Goal: Transaction & Acquisition: Obtain resource

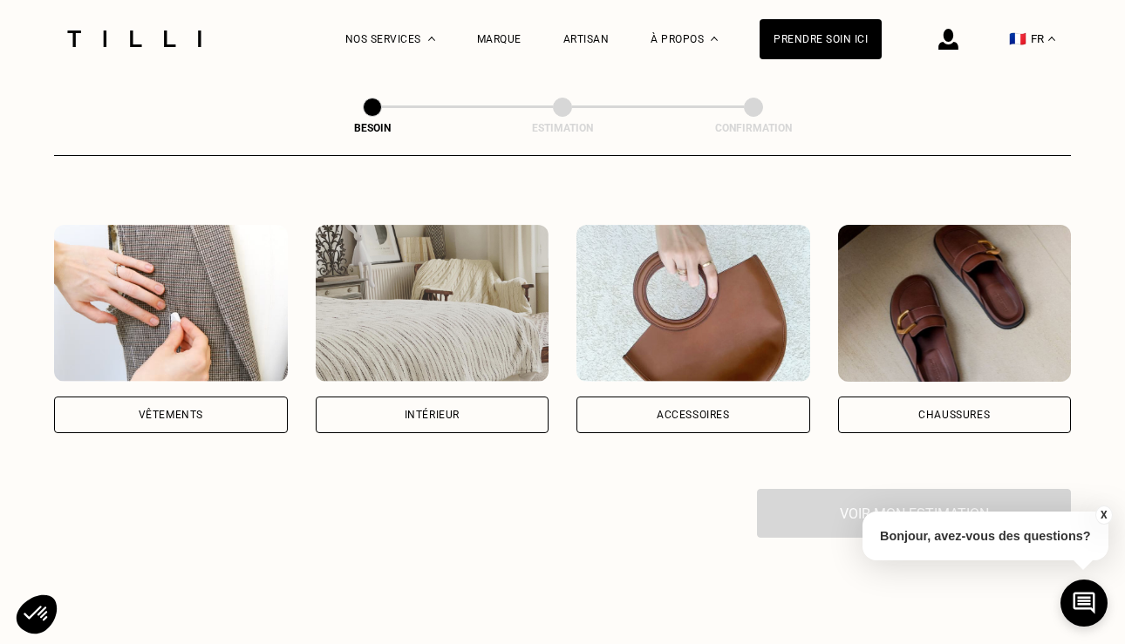
scroll to position [310, 0]
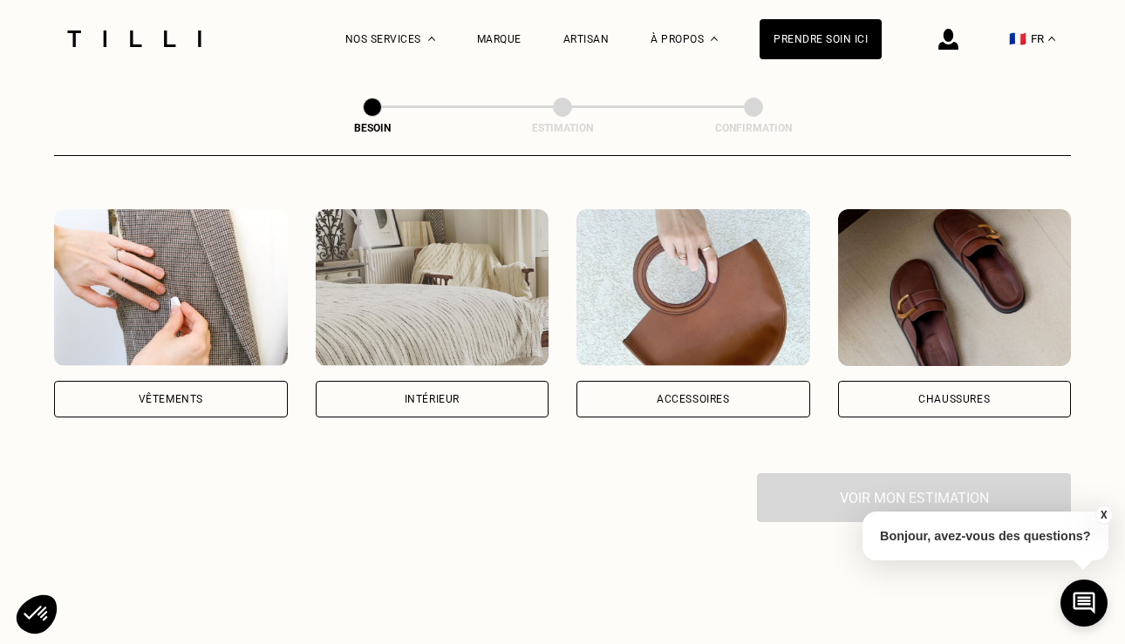
click at [444, 394] on div "Intérieur" at bounding box center [432, 399] width 55 height 10
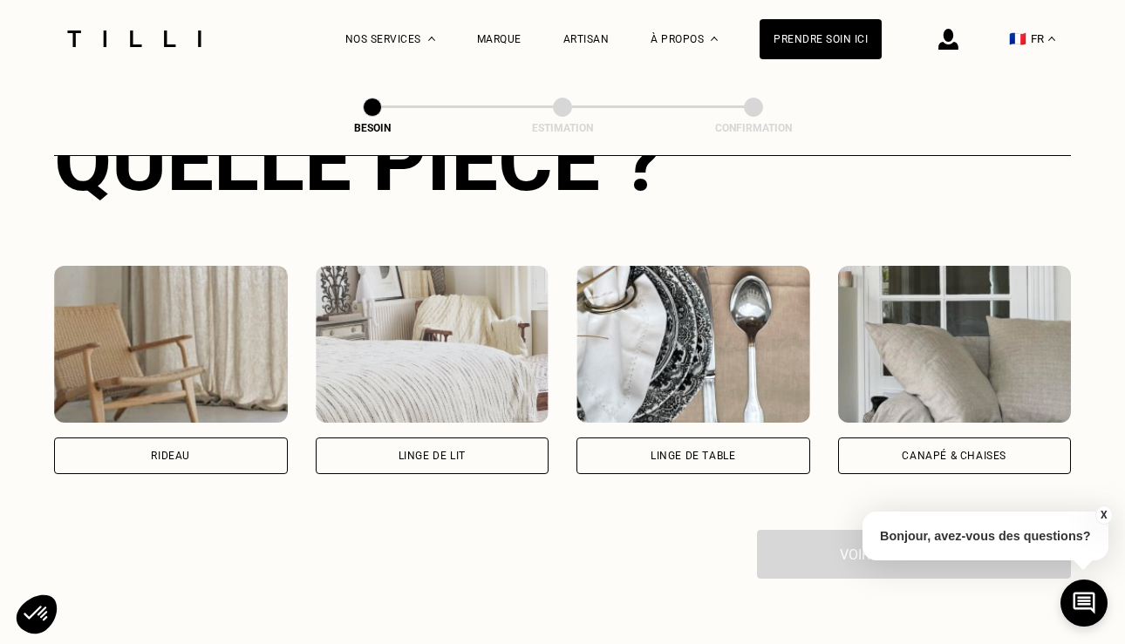
scroll to position [730, 0]
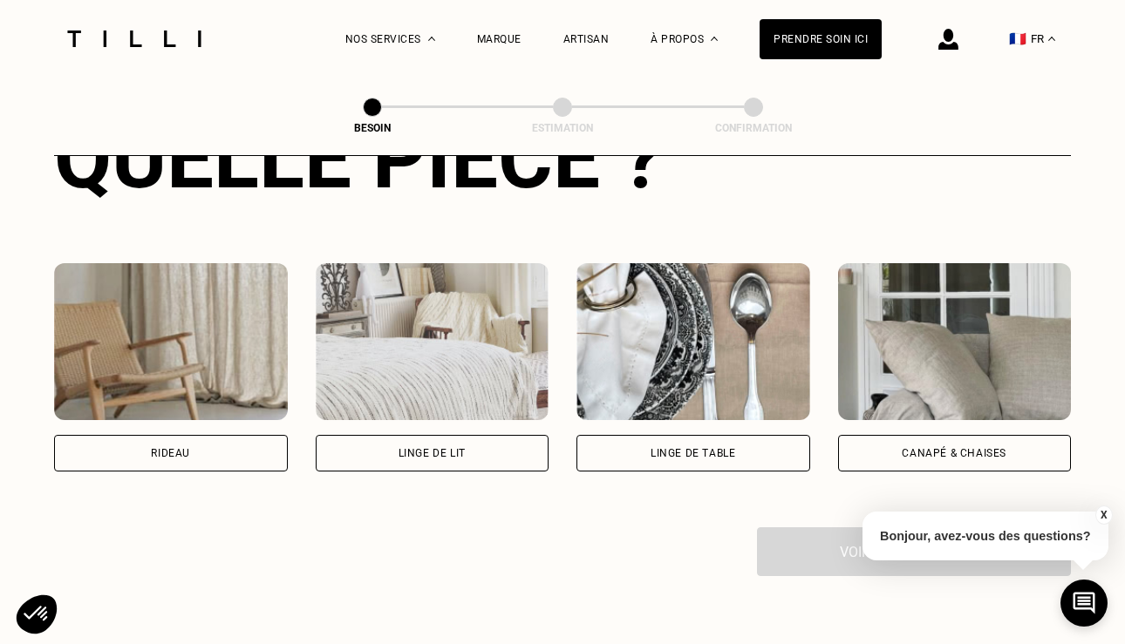
click at [198, 438] on div "Rideau" at bounding box center [171, 453] width 234 height 37
select select "FR"
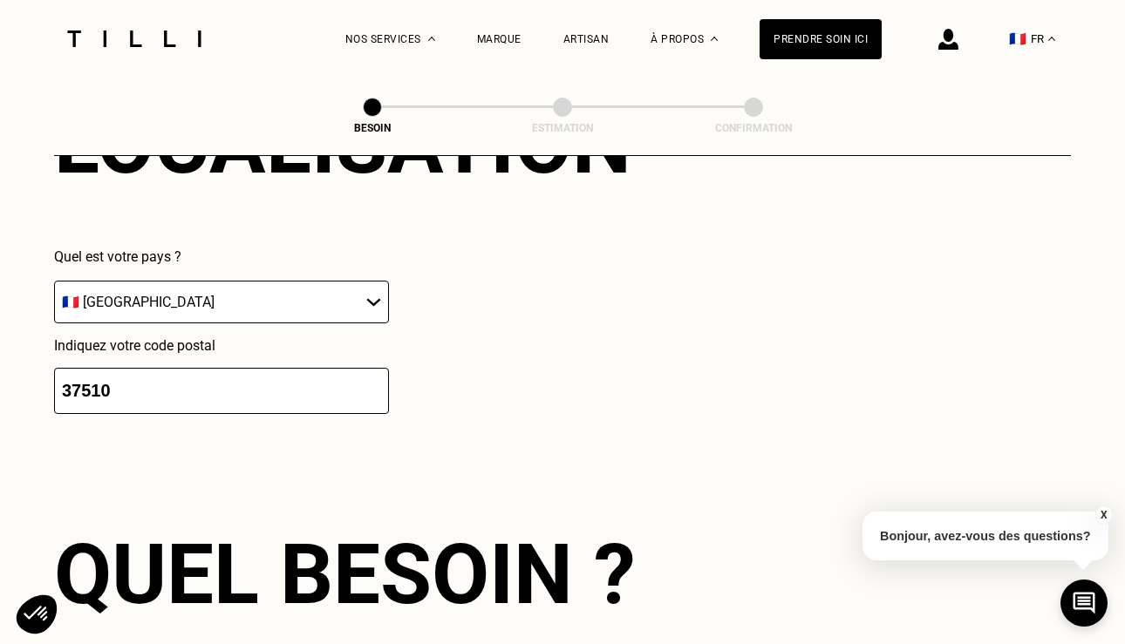
scroll to position [1239, 0]
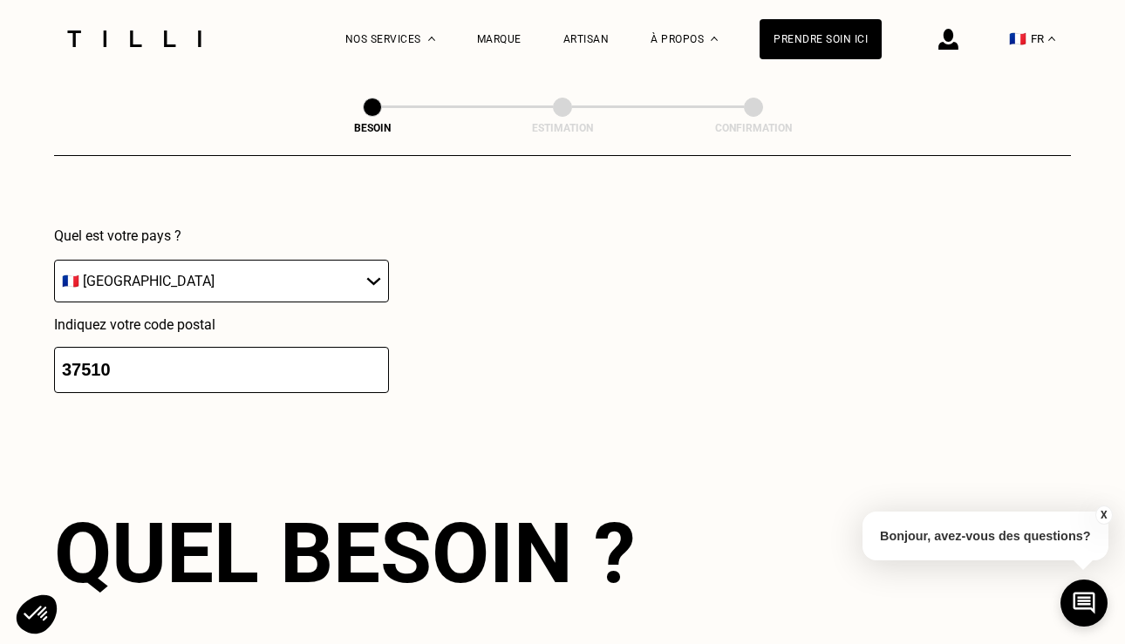
drag, startPoint x: 118, startPoint y: 342, endPoint x: 28, endPoint y: 342, distance: 89.8
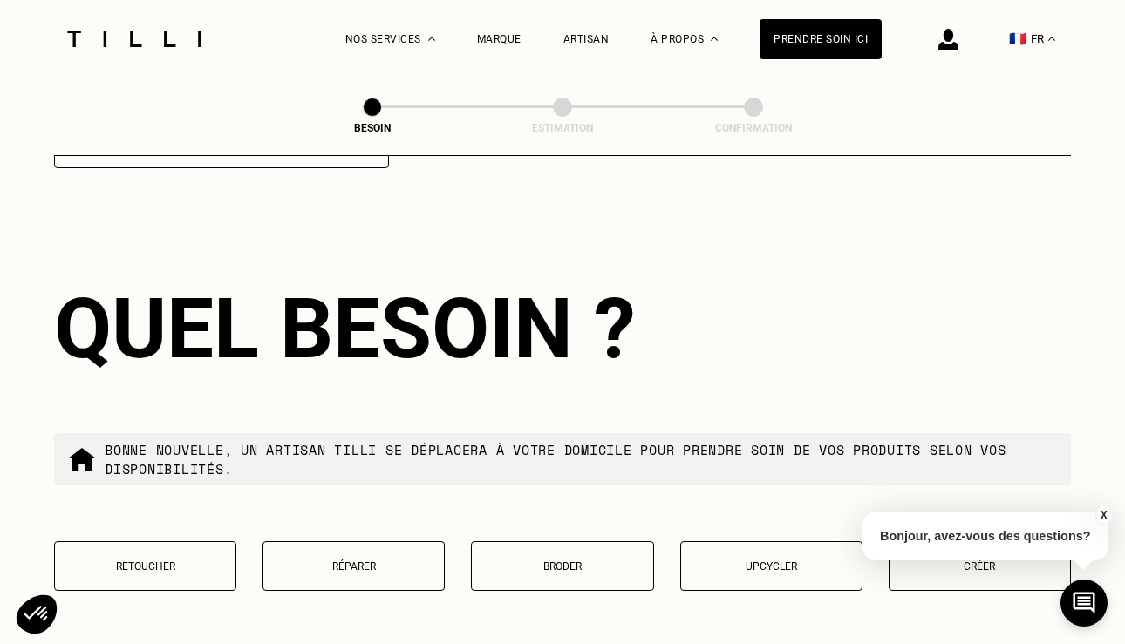
scroll to position [1472, 0]
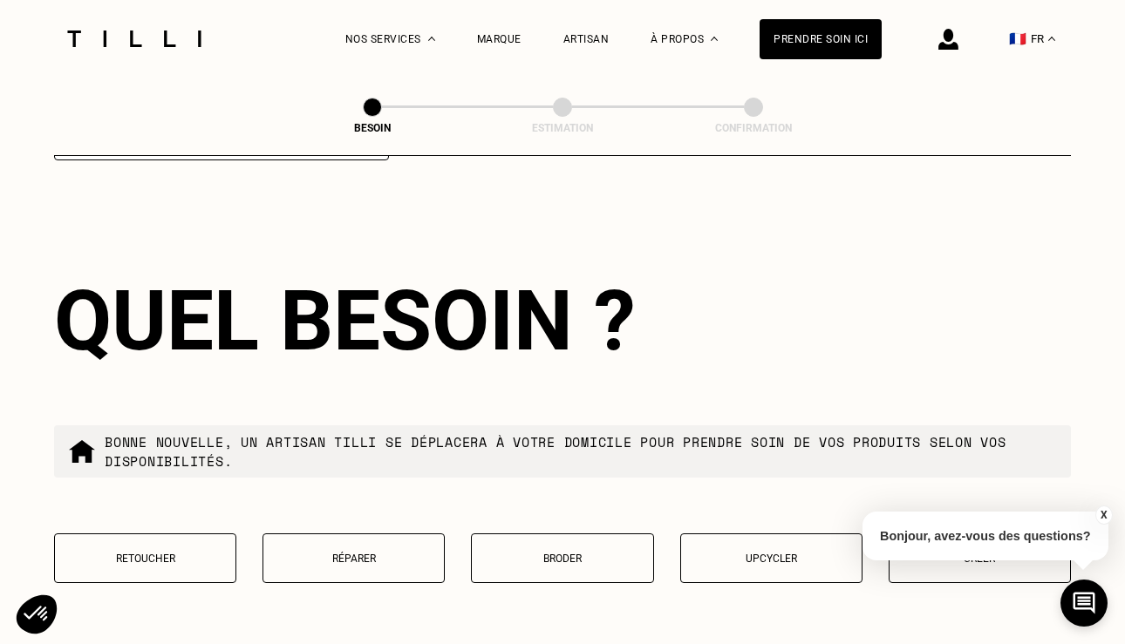
click at [181, 534] on button "Retoucher" at bounding box center [145, 559] width 182 height 50
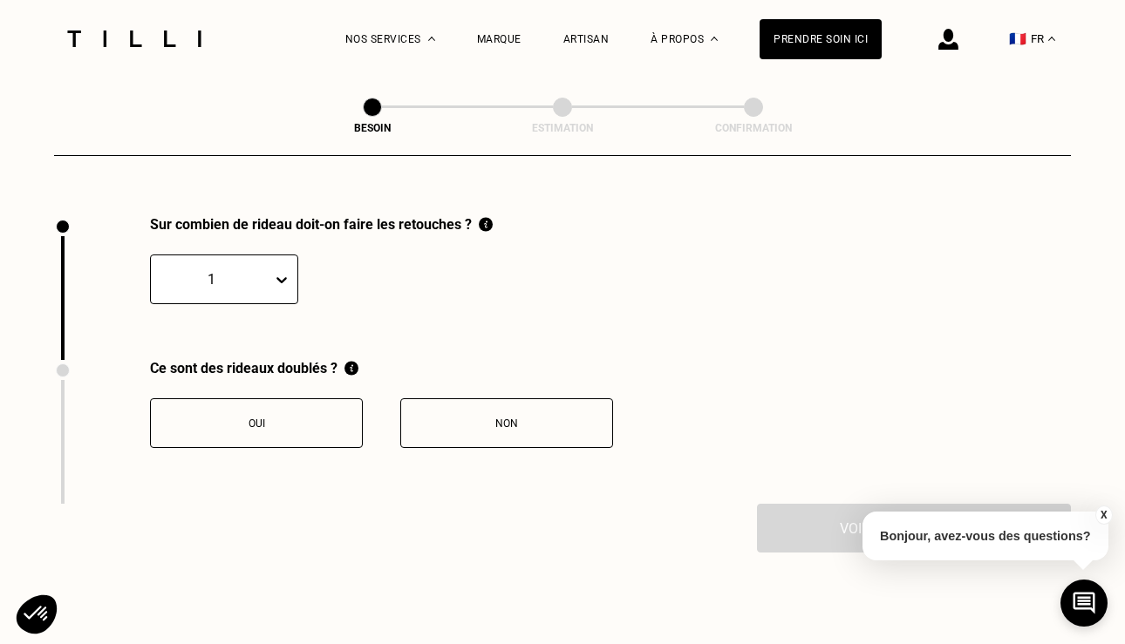
scroll to position [1918, 0]
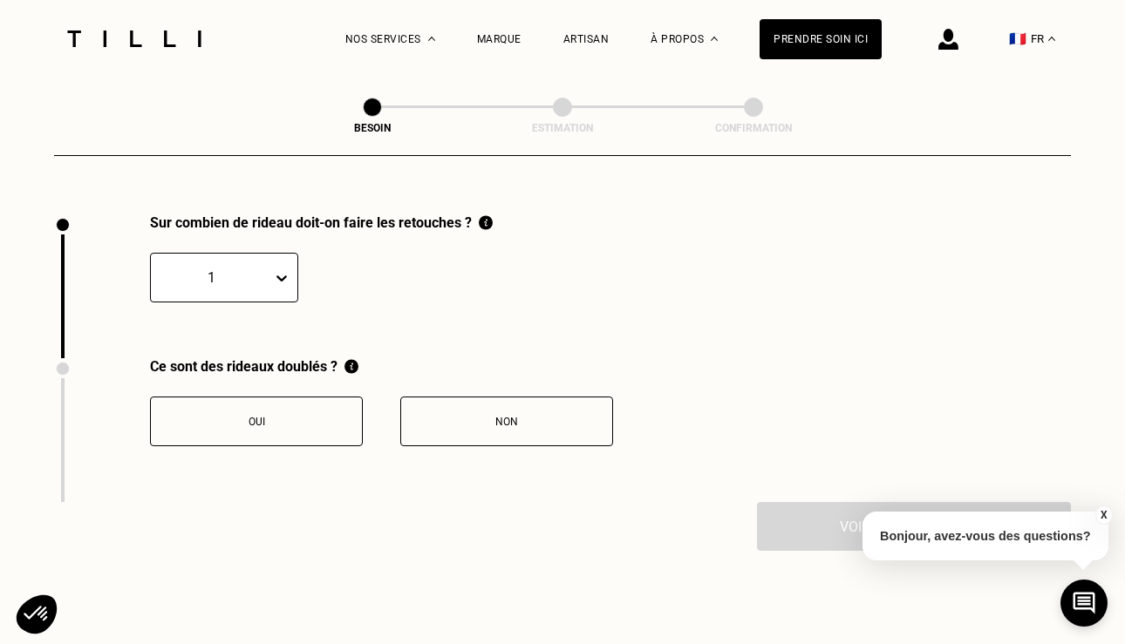
click at [238, 268] on div at bounding box center [212, 278] width 104 height 20
click at [225, 231] on div "1" at bounding box center [321, 267] width 343 height 72
click at [229, 268] on div at bounding box center [212, 278] width 104 height 20
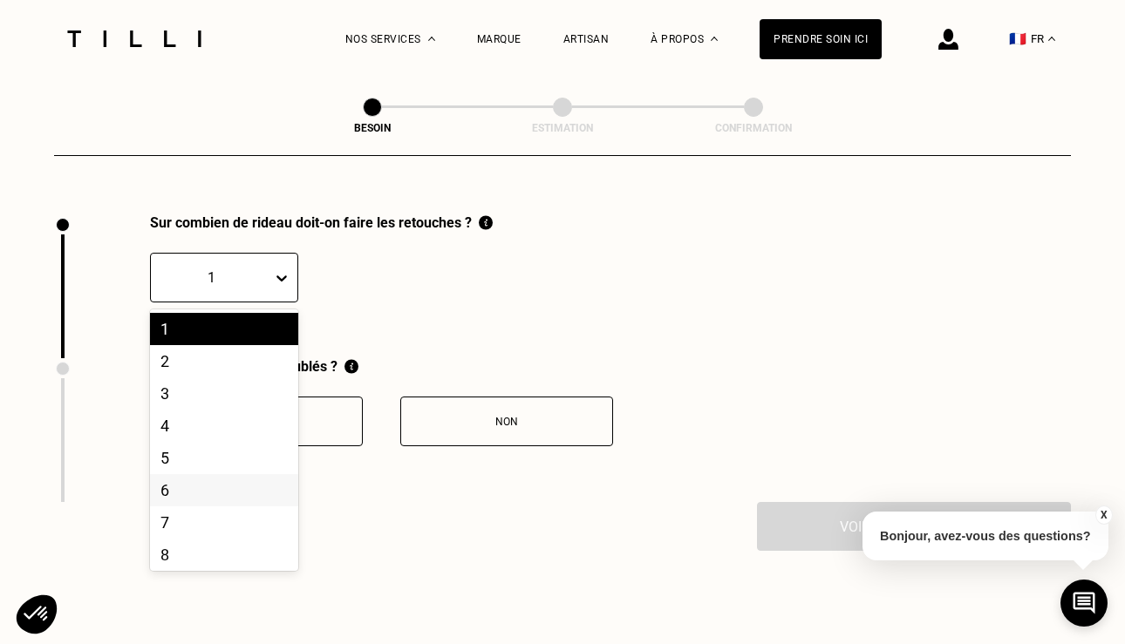
click at [174, 474] on div "6" at bounding box center [224, 490] width 148 height 32
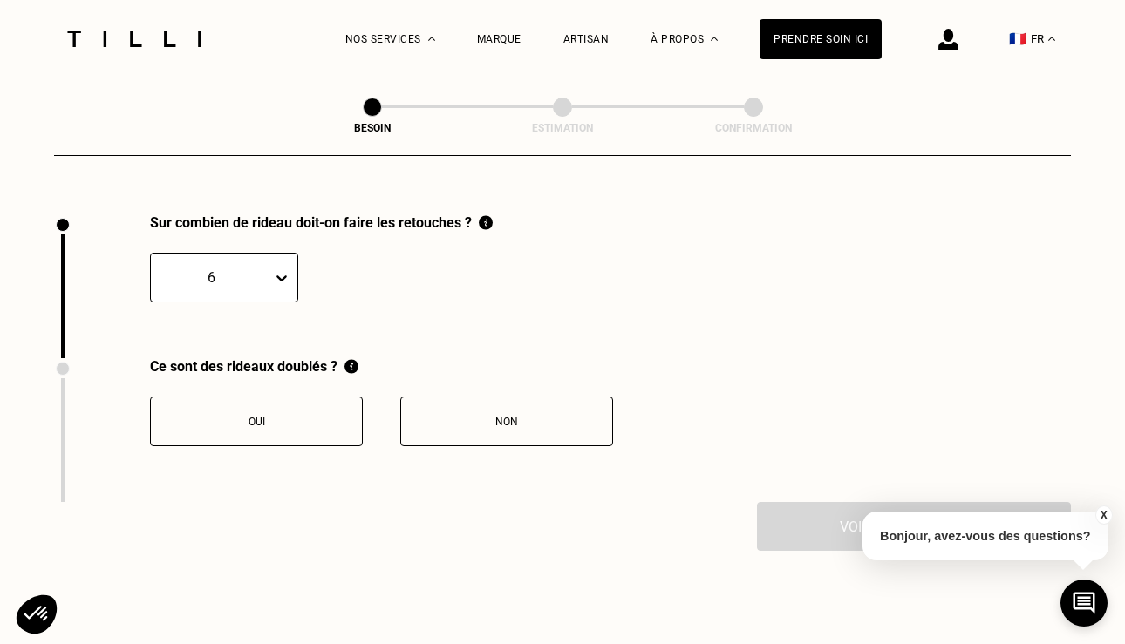
click at [472, 413] on button "Non" at bounding box center [506, 422] width 213 height 50
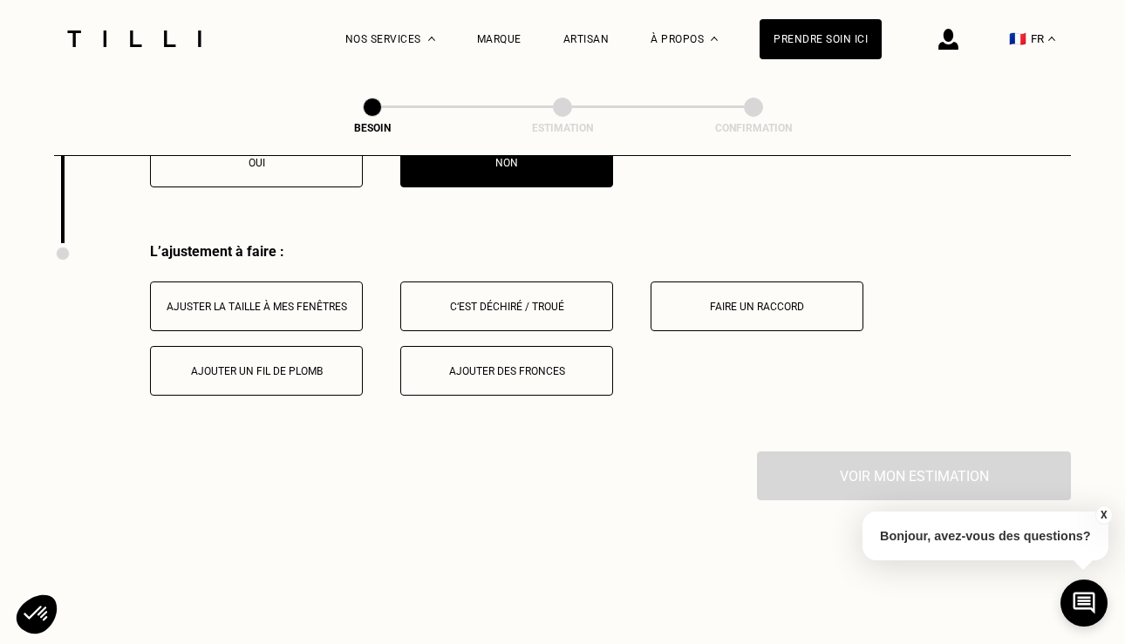
scroll to position [2209, 0]
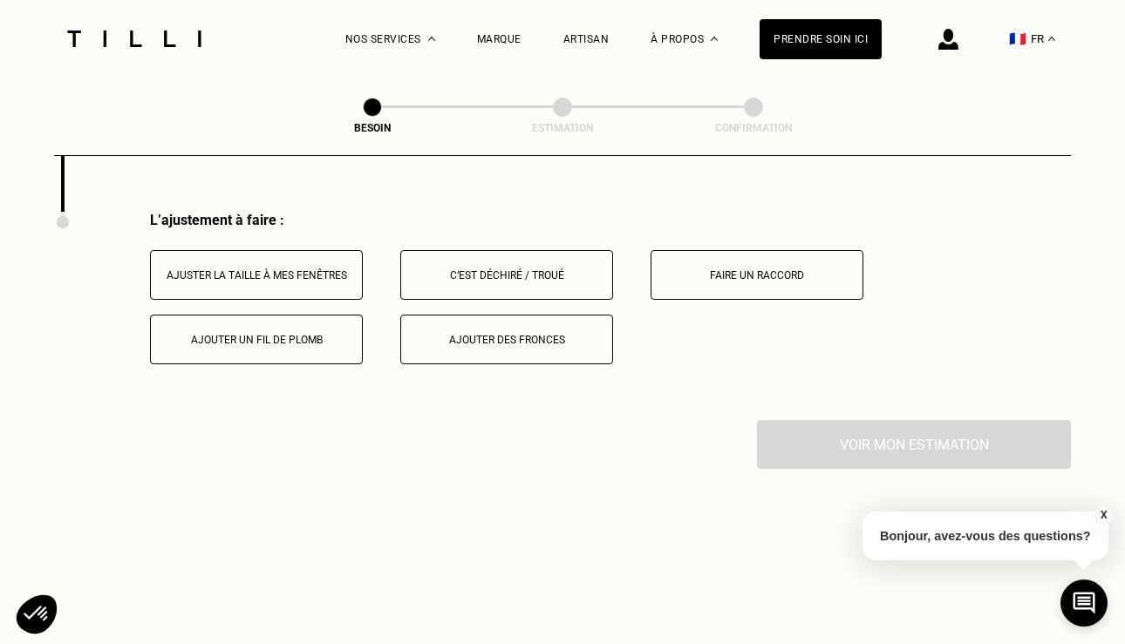
click at [323, 269] on div "Ajuster la taille à mes fenêtres" at bounding box center [257, 275] width 194 height 12
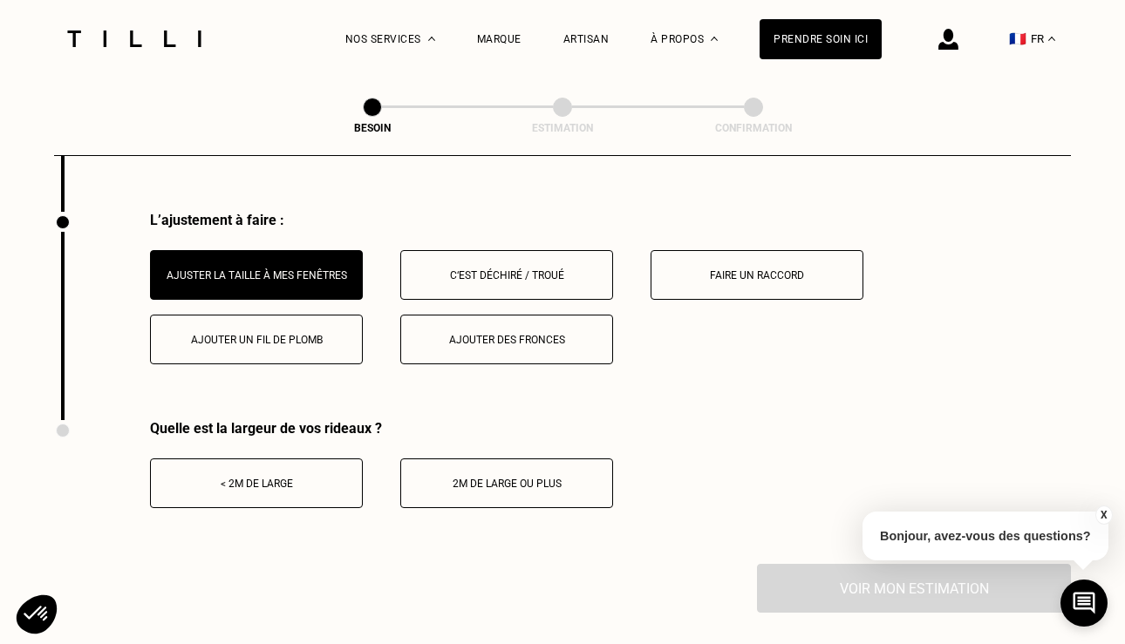
click at [287, 459] on button "< 2m de large" at bounding box center [256, 484] width 213 height 50
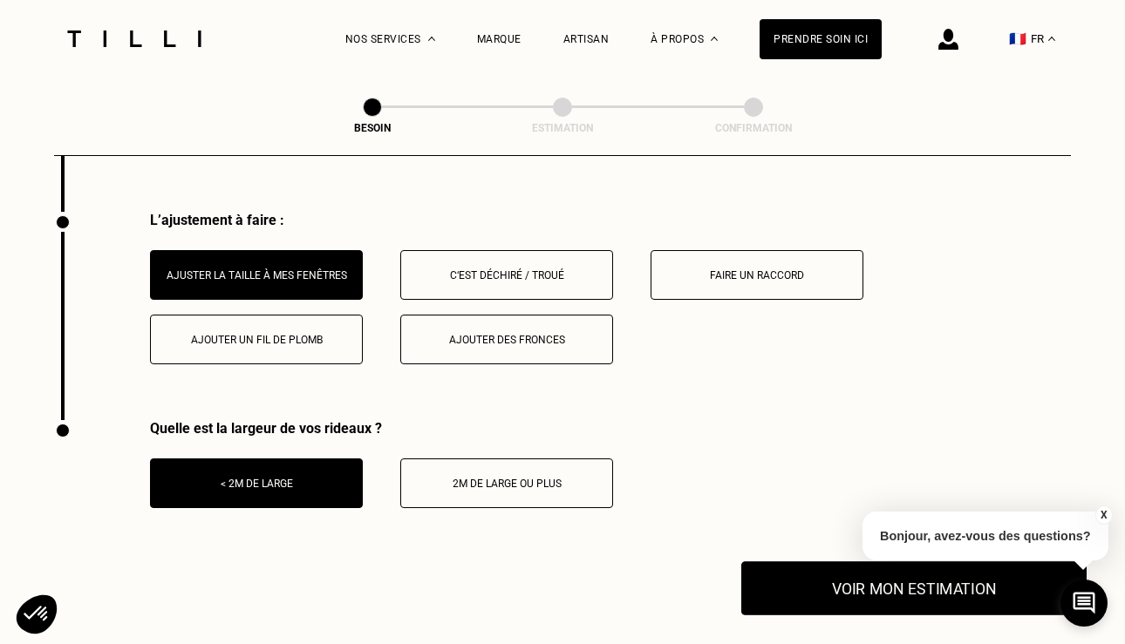
click at [802, 582] on button "Voir mon estimation" at bounding box center [913, 589] width 345 height 54
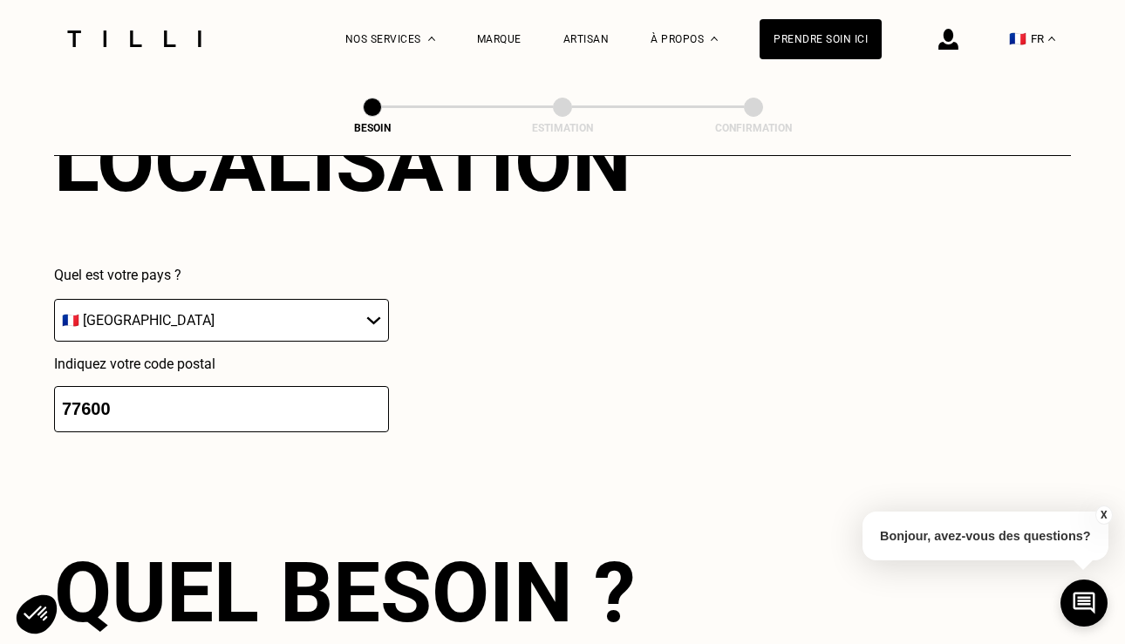
scroll to position [1248, 0]
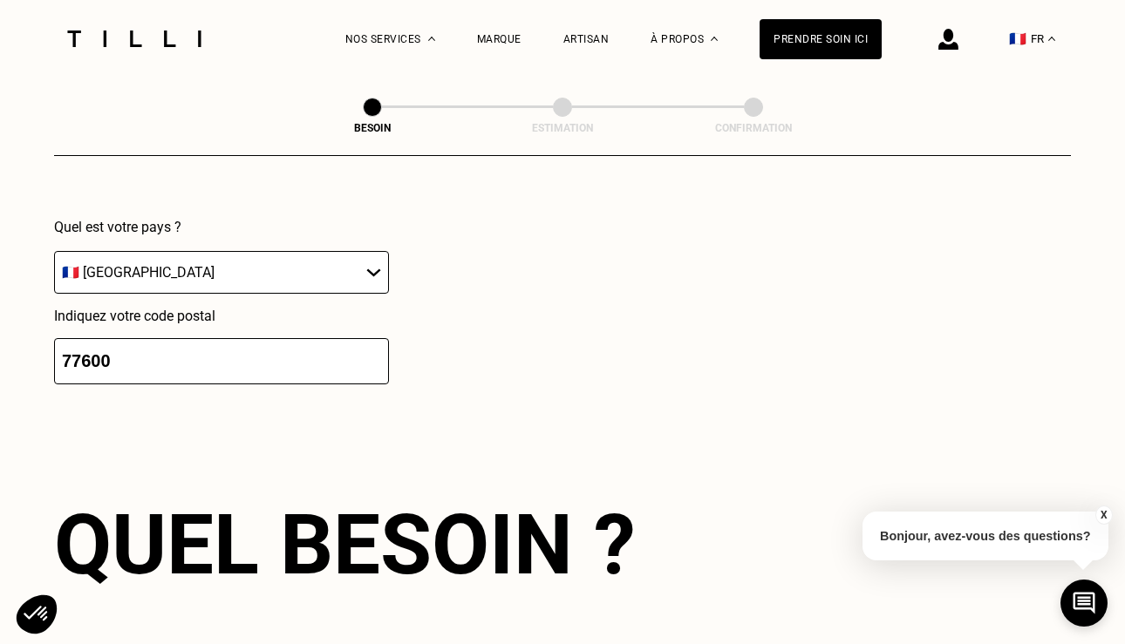
drag, startPoint x: 128, startPoint y: 339, endPoint x: -44, endPoint y: 385, distance: 177.7
click at [0, 385] on html "La Méthode Retoucherie Maroquinerie Broderie Cordonnerie Nos prix Nos services …" at bounding box center [562, 638] width 1125 height 3773
paste input "9314"
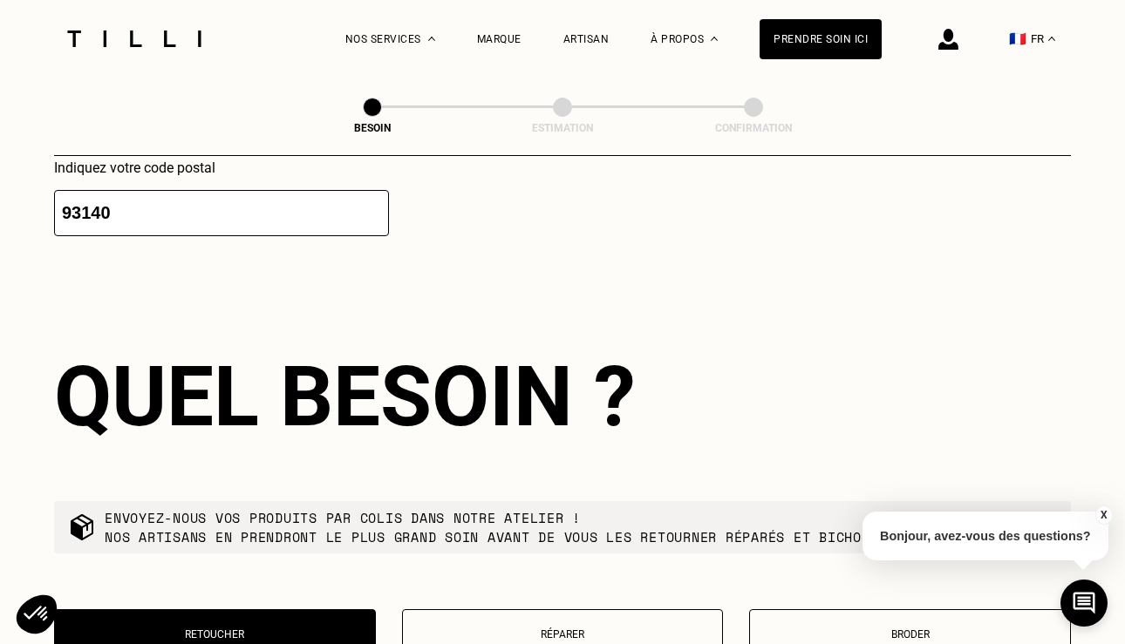
scroll to position [1472, 0]
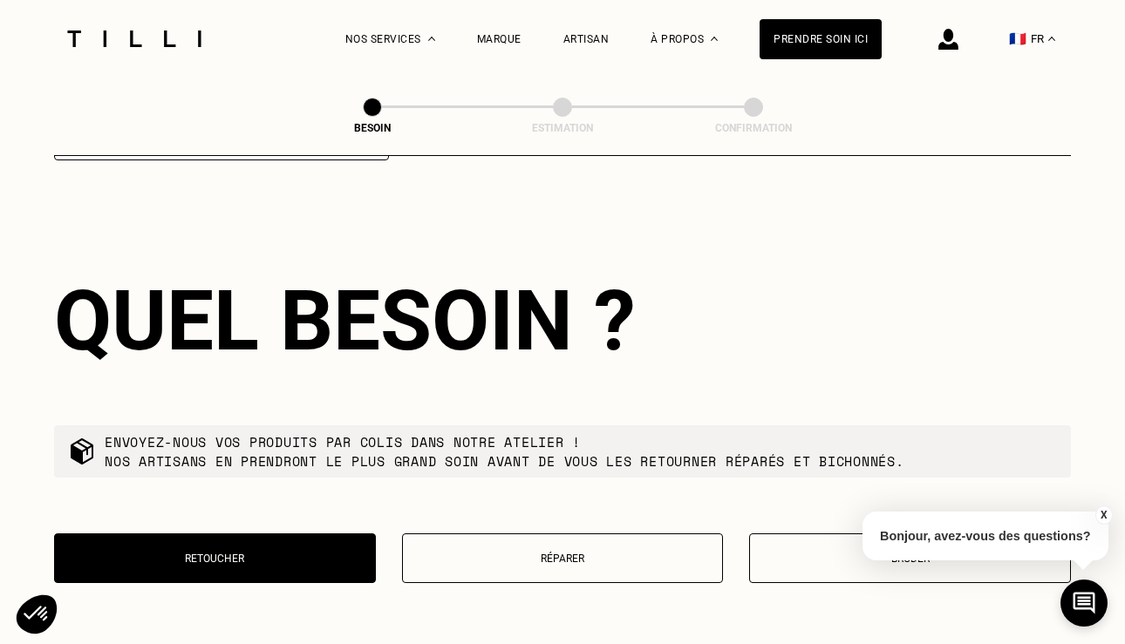
type input "93140"
click at [817, 42] on div "Prendre soin ici" at bounding box center [820, 39] width 122 height 40
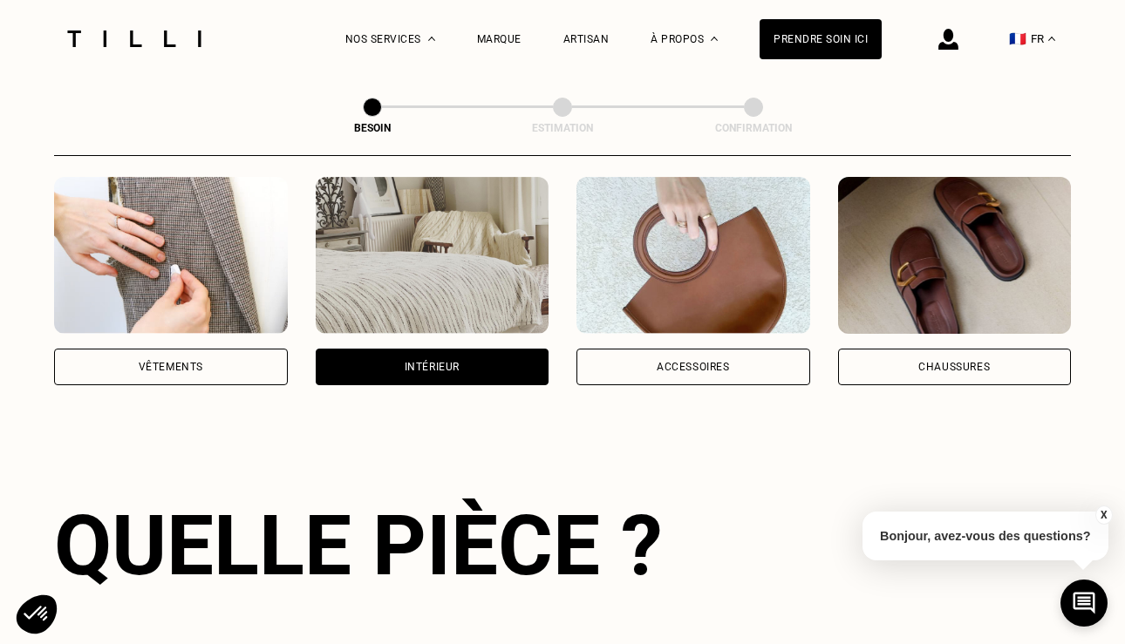
click at [689, 353] on div "Accessoires" at bounding box center [693, 367] width 234 height 37
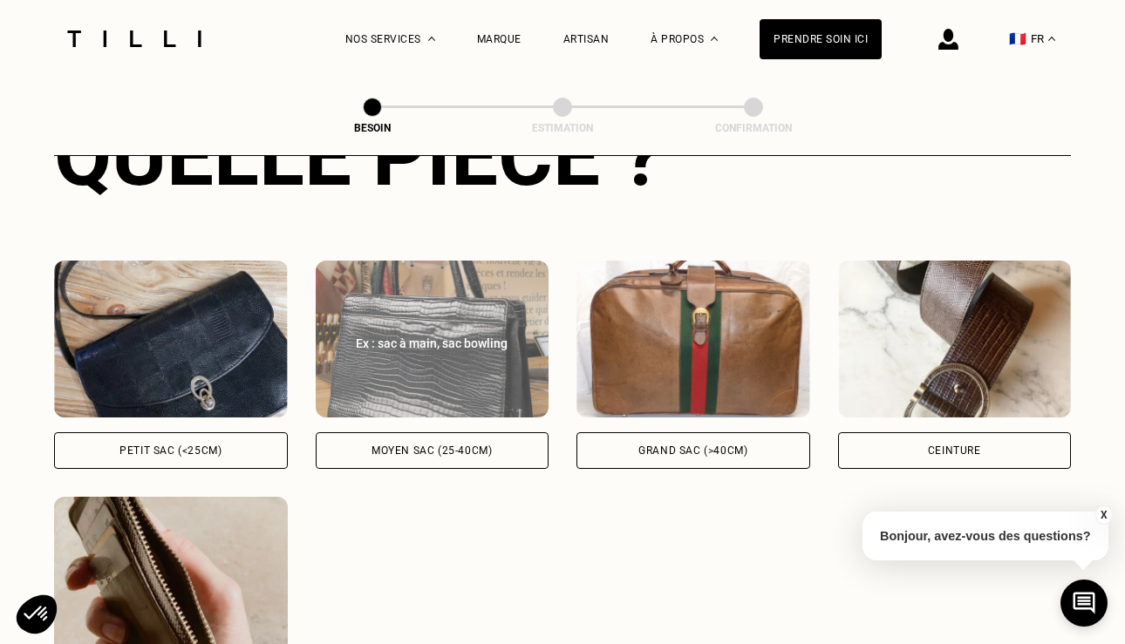
scroll to position [759, 0]
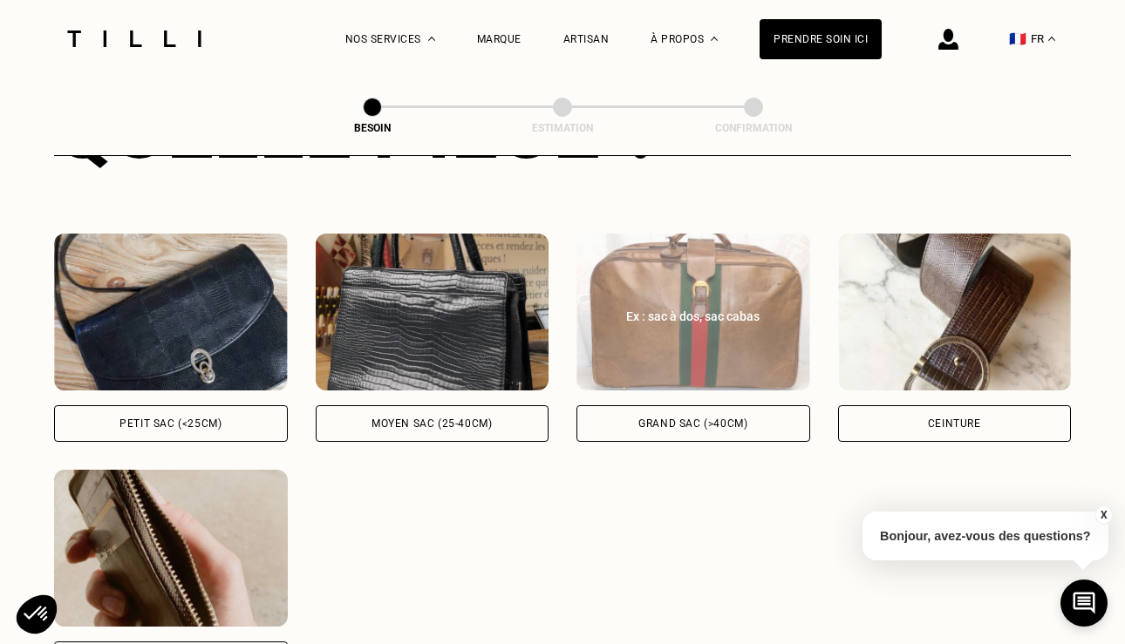
click at [621, 405] on div "Grand sac (>40cm)" at bounding box center [693, 423] width 234 height 37
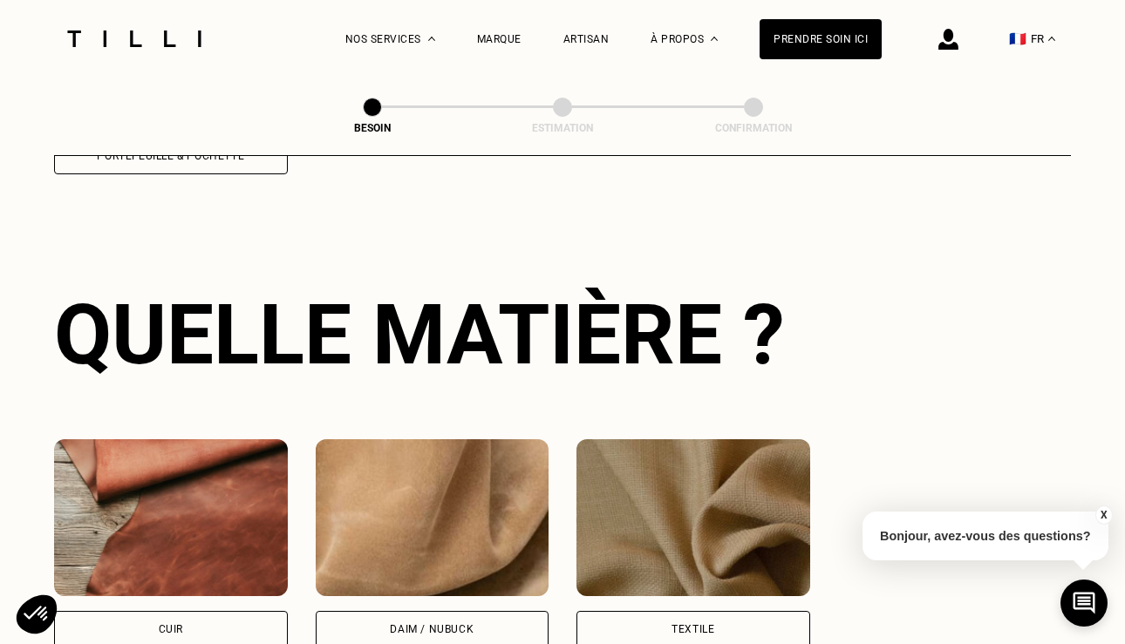
scroll to position [1277, 0]
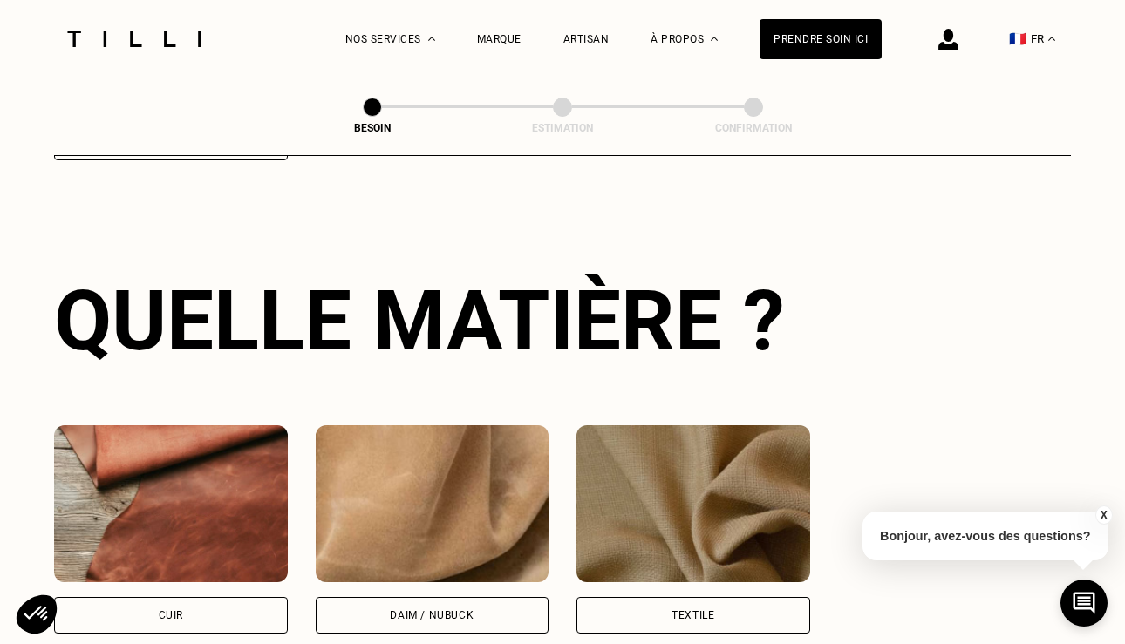
click at [202, 597] on div "Cuir" at bounding box center [171, 615] width 234 height 37
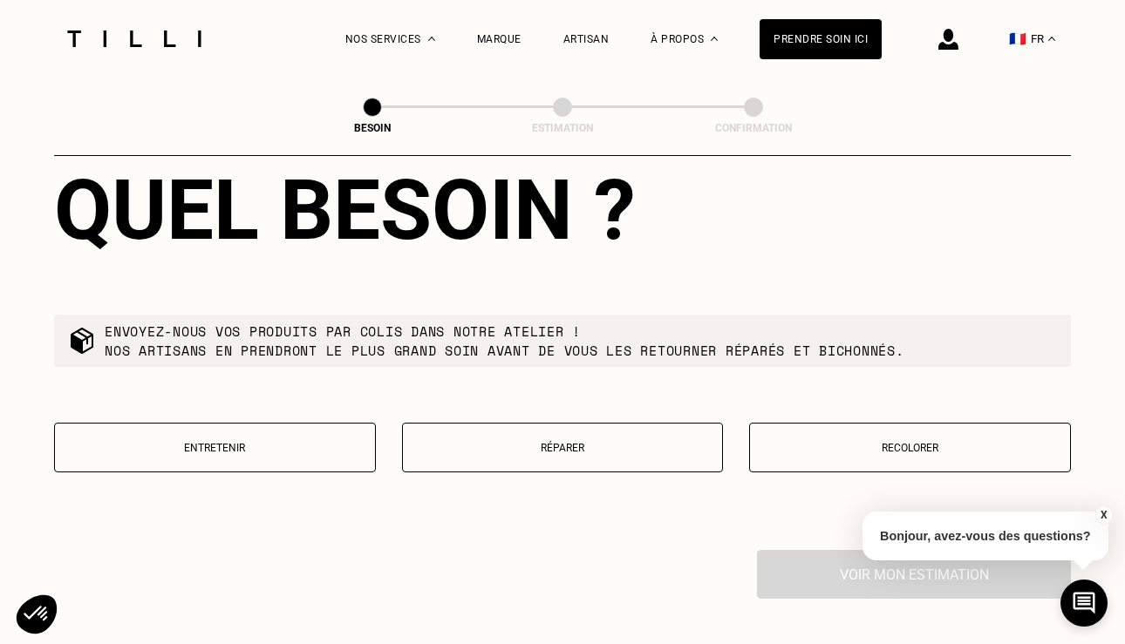
scroll to position [1876, 0]
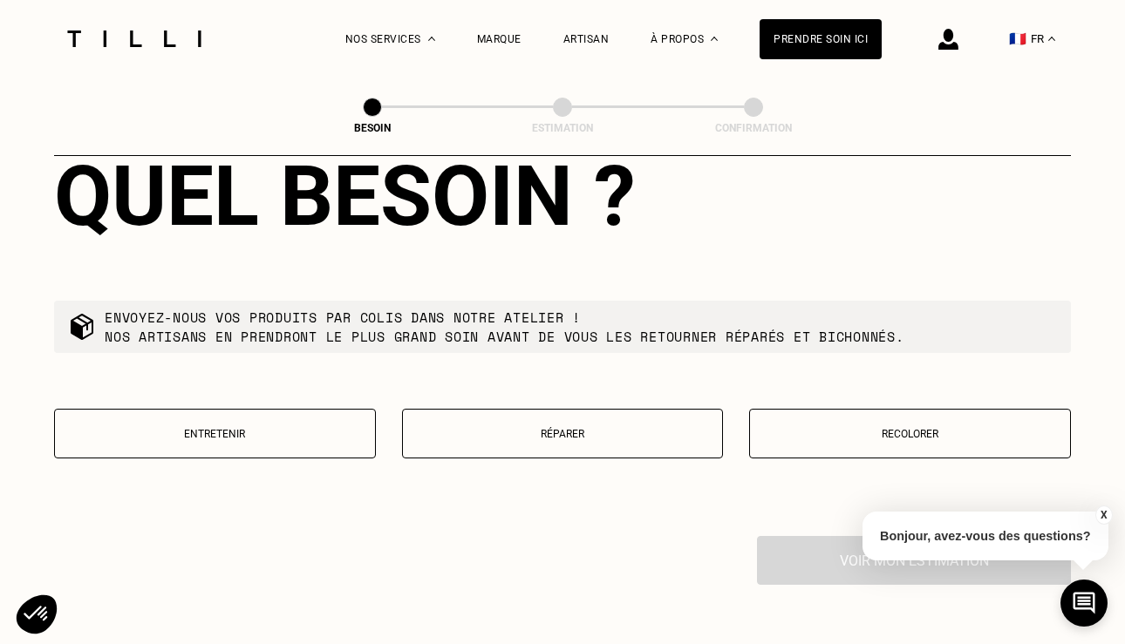
click at [245, 428] on p "Entretenir" at bounding box center [215, 434] width 303 height 12
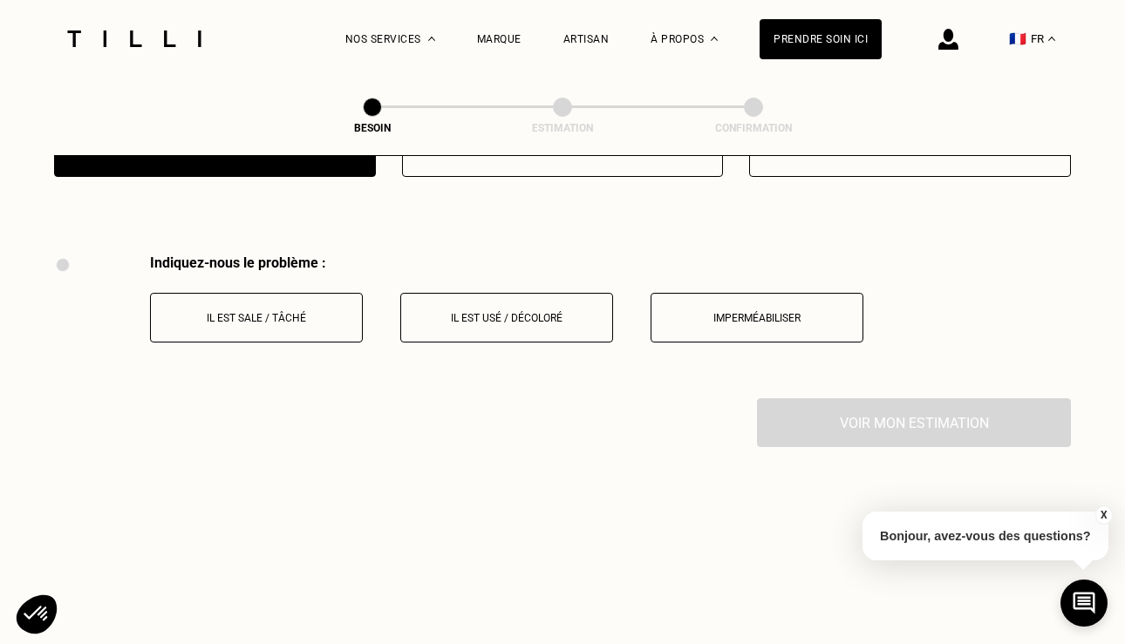
scroll to position [2197, 0]
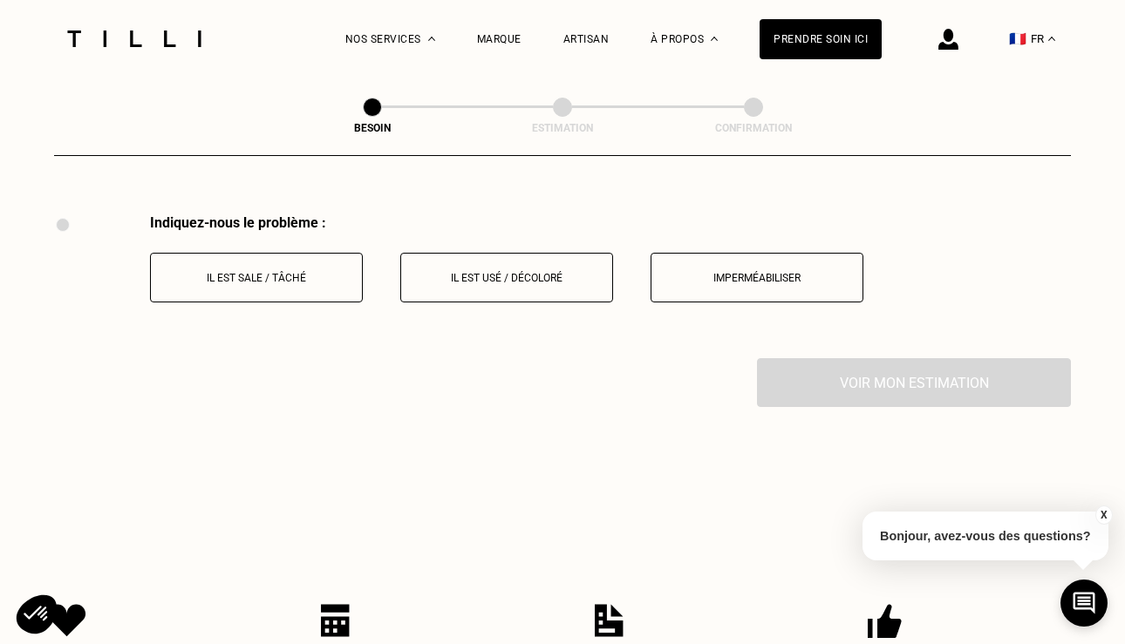
click at [312, 272] on p "Il est sale / tâché" at bounding box center [257, 278] width 194 height 12
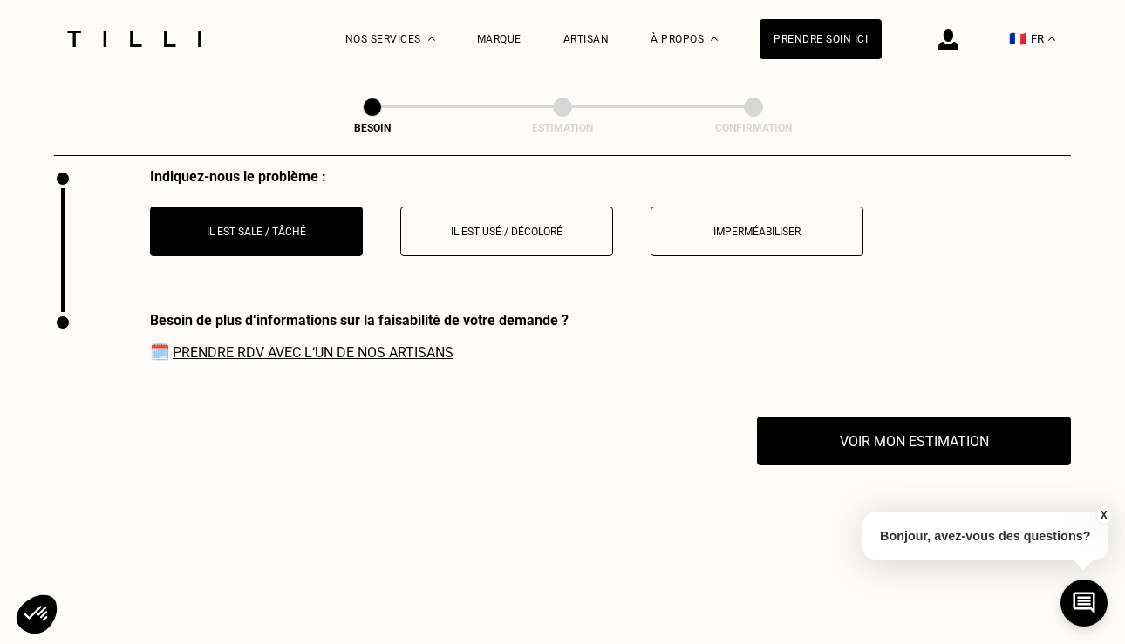
scroll to position [2245, 0]
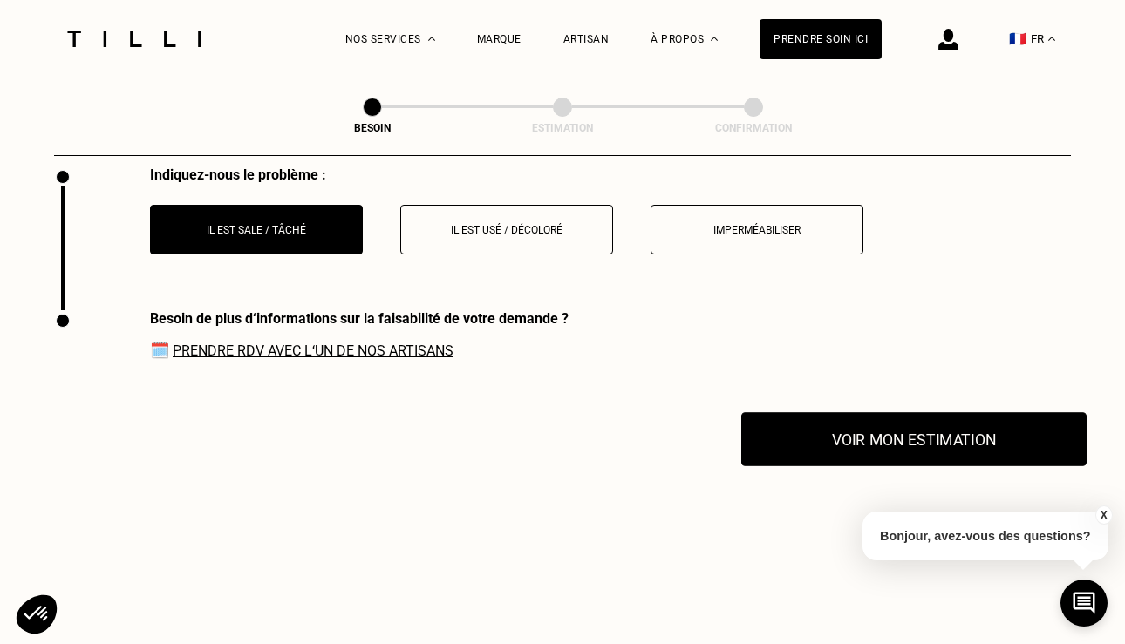
click at [915, 426] on button "Voir mon estimation" at bounding box center [913, 439] width 345 height 54
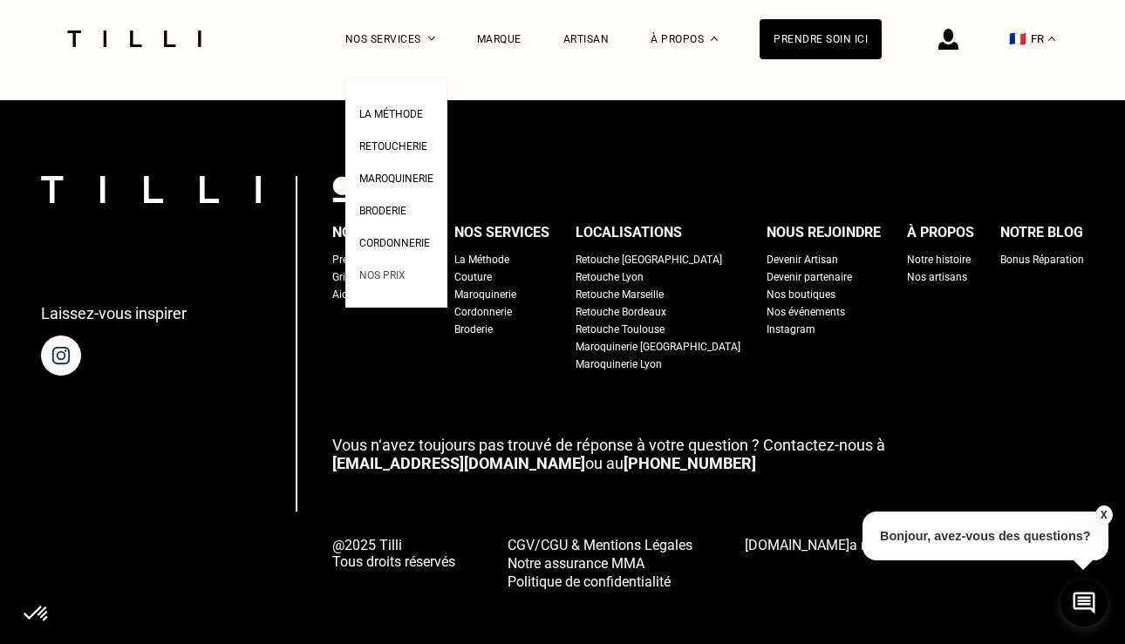
click at [385, 274] on span "Nos prix" at bounding box center [382, 275] width 46 height 12
select select "FR"
